Goal: Transaction & Acquisition: Purchase product/service

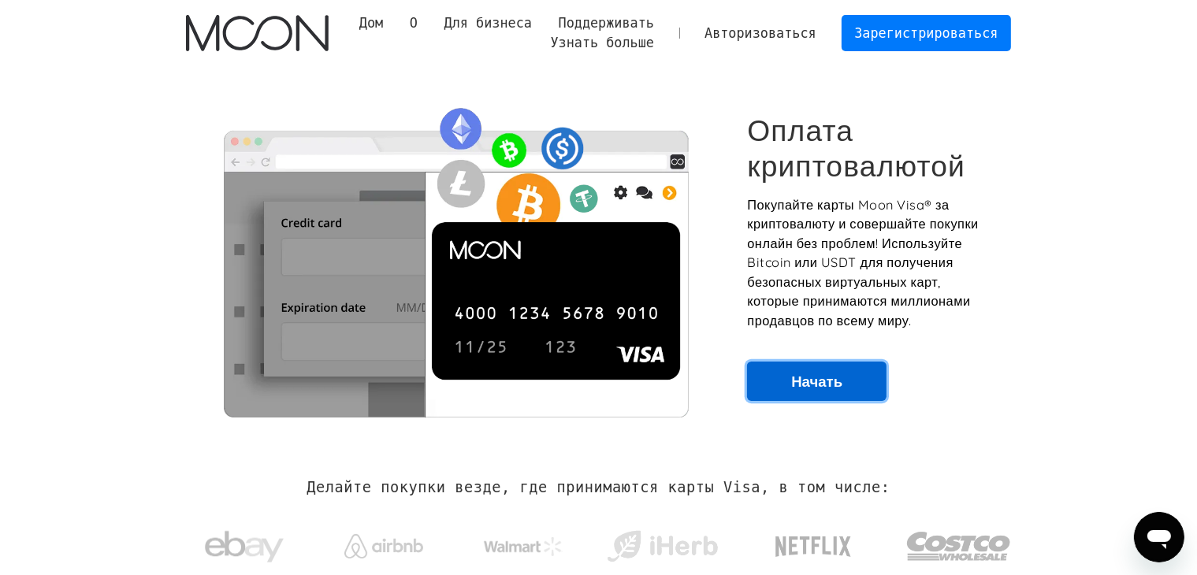
click at [838, 370] on link "Начать" at bounding box center [816, 381] width 139 height 39
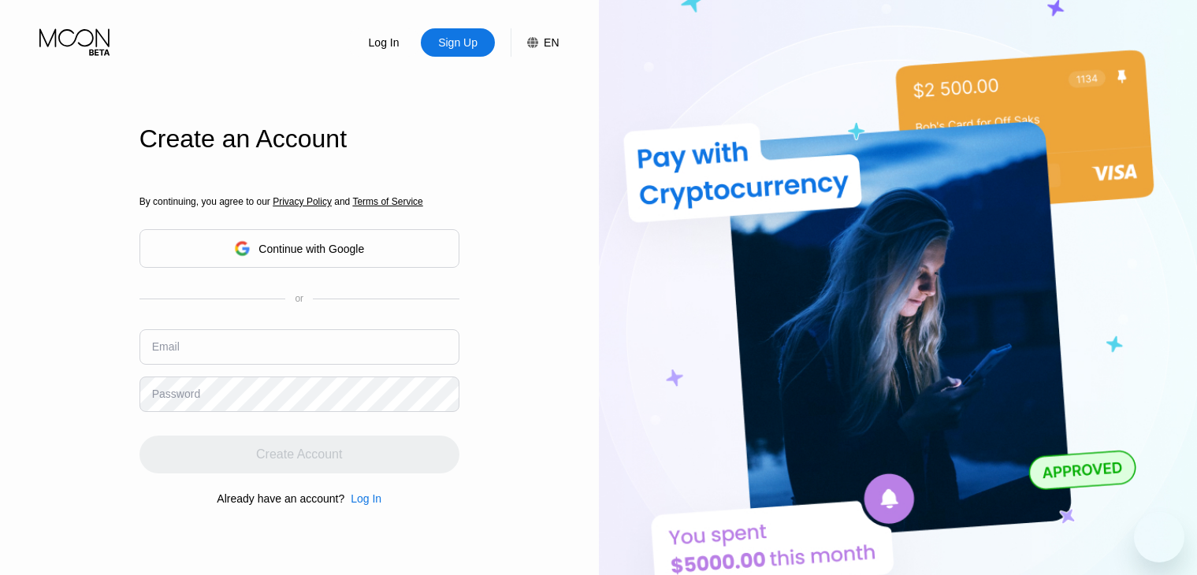
drag, startPoint x: 0, startPoint y: 0, endPoint x: 391, endPoint y: 246, distance: 461.8
click at [391, 246] on div "Continue with Google" at bounding box center [299, 248] width 320 height 39
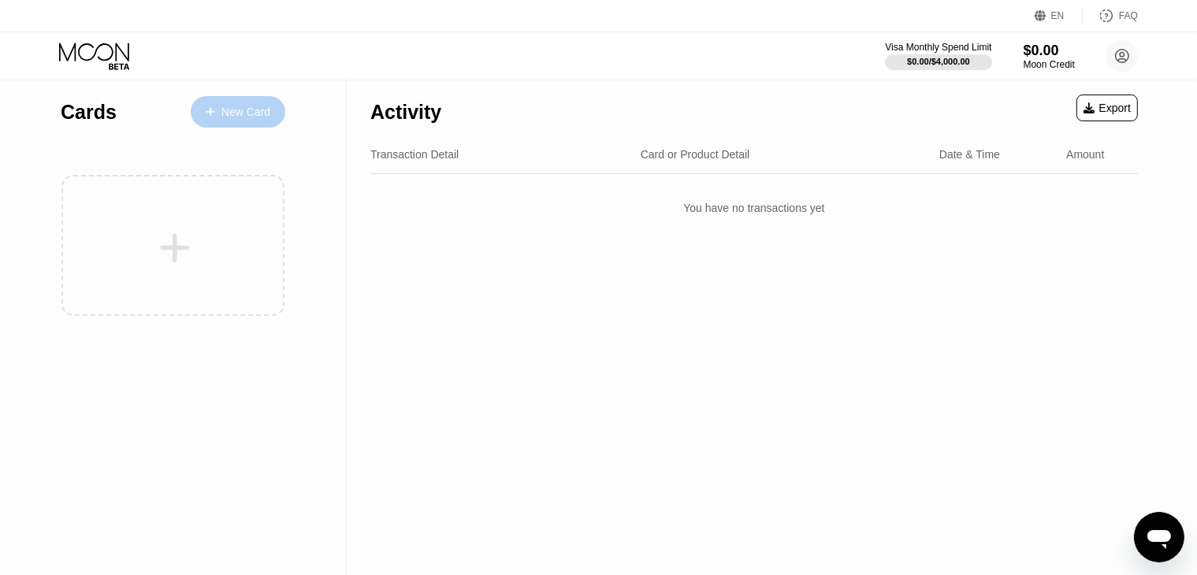
click at [263, 106] on div "New Card" at bounding box center [245, 112] width 49 height 13
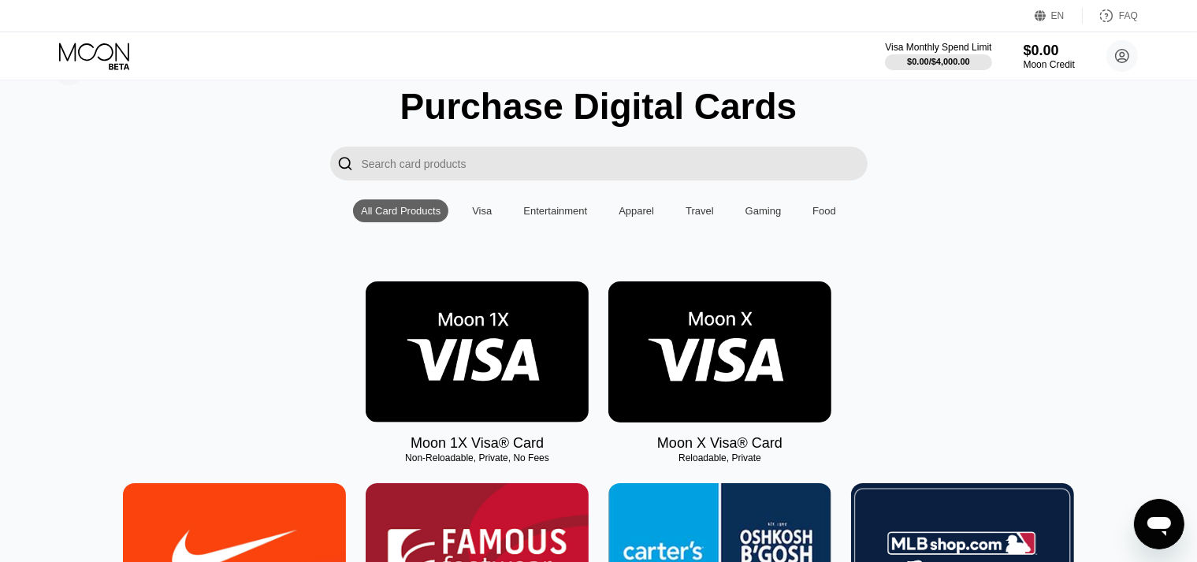
scroll to position [129, 0]
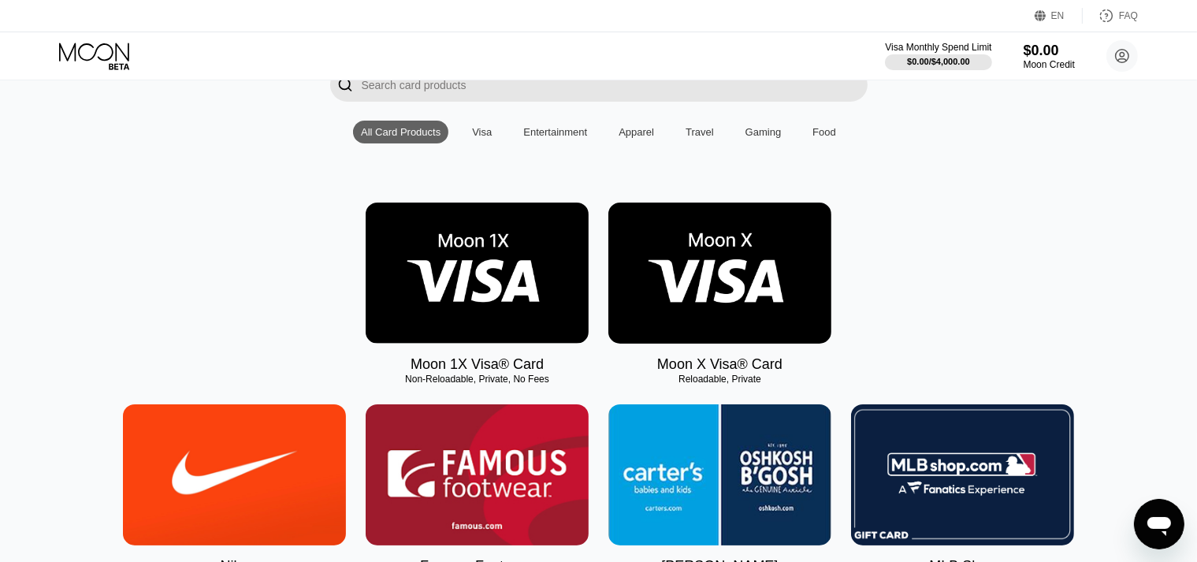
click at [484, 275] on img at bounding box center [477, 273] width 223 height 141
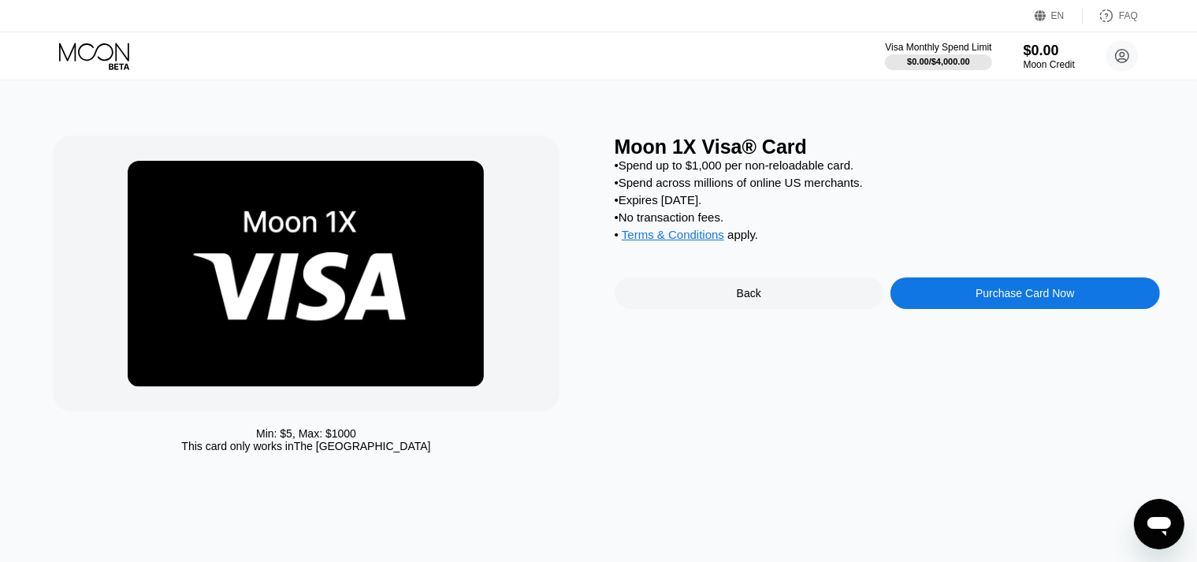
click at [994, 299] on div "Purchase Card Now" at bounding box center [1025, 293] width 99 height 13
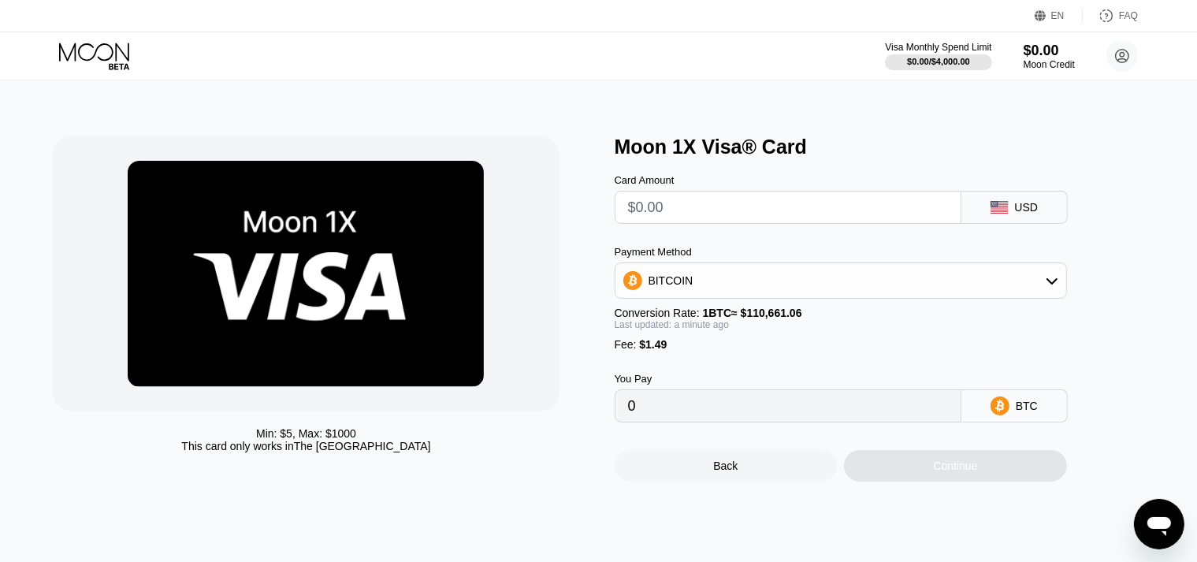
click at [827, 284] on div "BITCOIN" at bounding box center [840, 281] width 451 height 32
